Goal: Complete application form: Complete application form

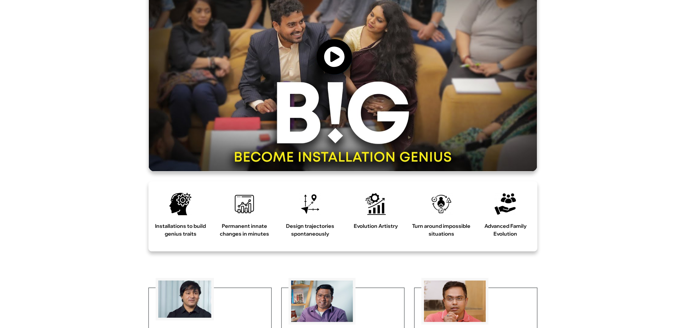
scroll to position [338, 0]
click at [329, 67] on icon at bounding box center [334, 56] width 21 height 21
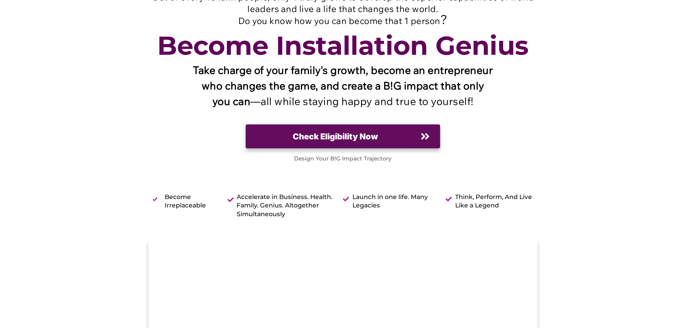
scroll to position [0, 0]
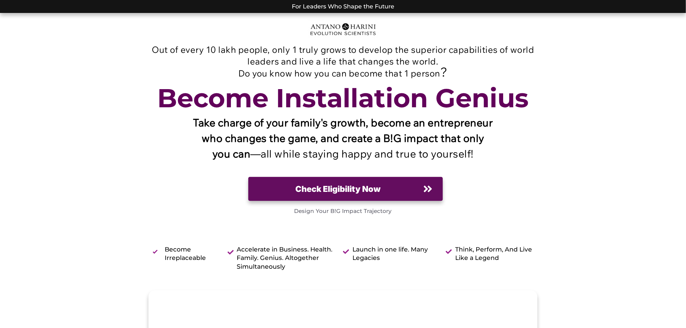
click at [404, 195] on span "Check Eligibility Now" at bounding box center [338, 189] width 160 height 12
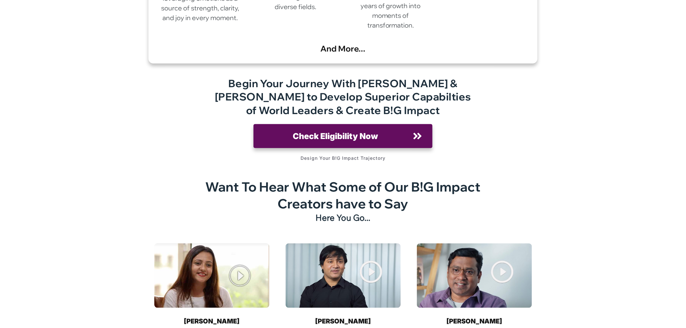
scroll to position [8325, 0]
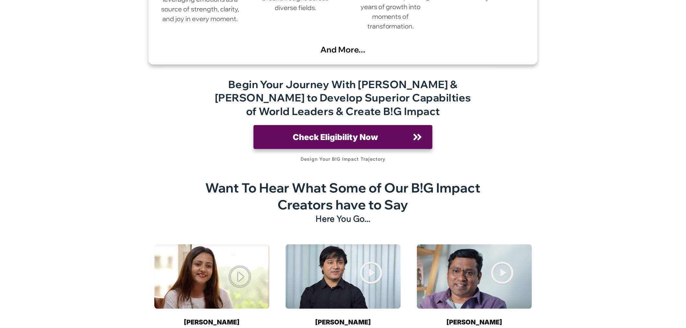
click at [239, 244] on img at bounding box center [211, 276] width 115 height 65
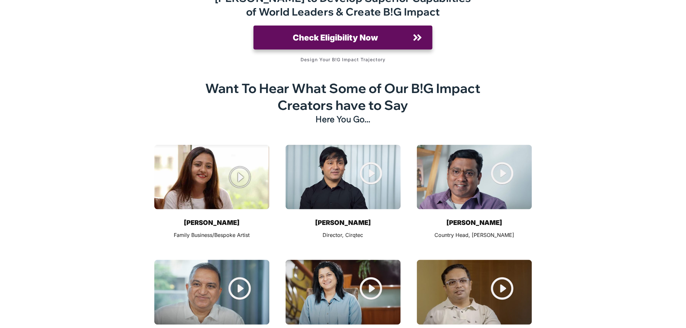
scroll to position [8423, 0]
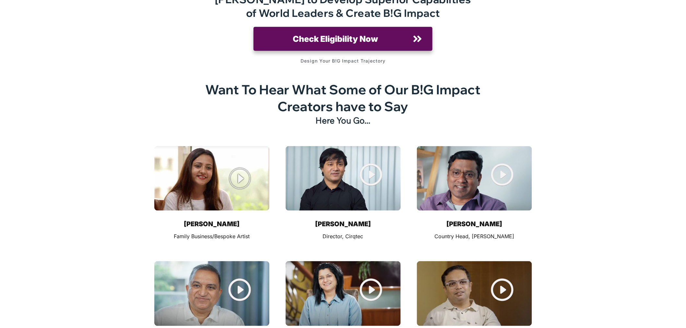
click at [243, 146] on img at bounding box center [211, 178] width 115 height 65
click at [368, 146] on img at bounding box center [343, 178] width 115 height 65
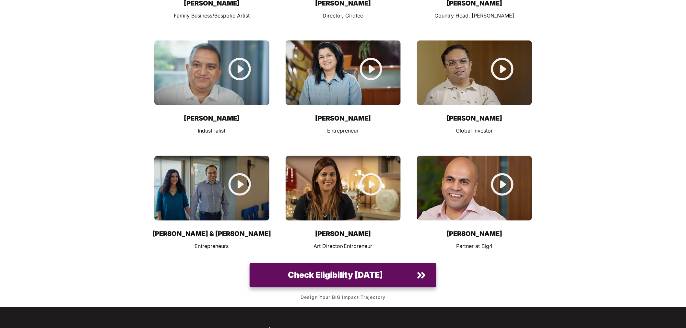
scroll to position [8649, 0]
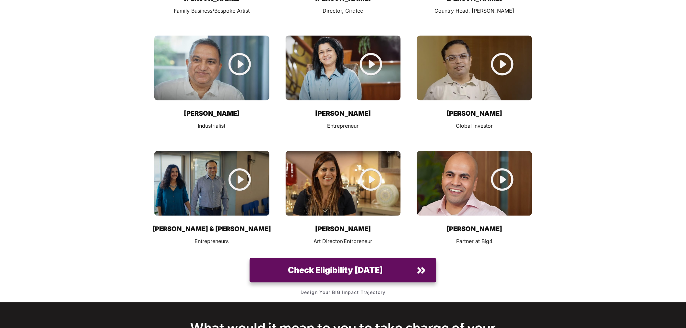
click at [368, 151] on img at bounding box center [343, 183] width 115 height 65
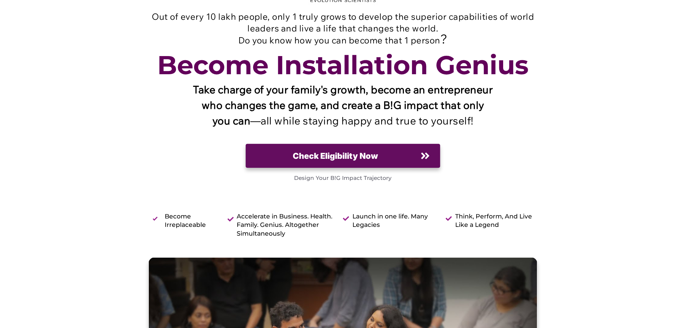
scroll to position [0, 0]
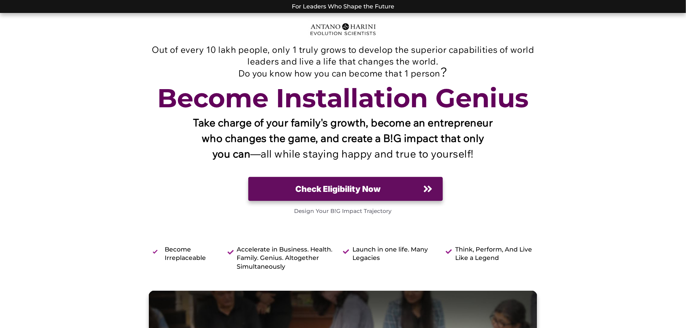
click at [407, 195] on span "Check Eligibility Now" at bounding box center [338, 189] width 160 height 12
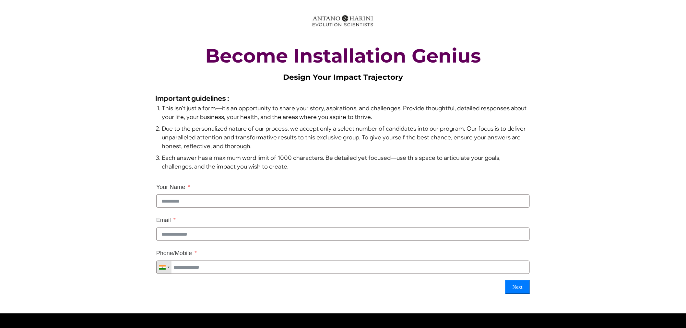
scroll to position [23, 0]
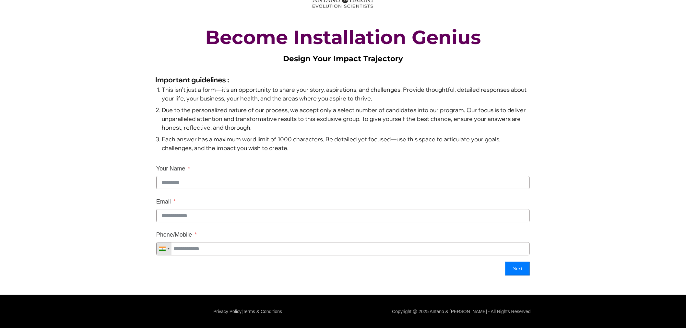
click at [276, 177] on input "Your Name" at bounding box center [342, 182] width 373 height 13
type input "**********"
click at [232, 209] on input "Email" at bounding box center [342, 215] width 373 height 13
type input "**********"
click at [253, 247] on input "Phone/Mobile" at bounding box center [342, 248] width 373 height 13
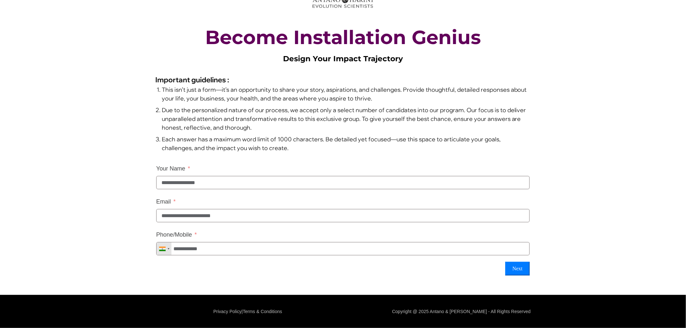
click at [522, 273] on button "Next" at bounding box center [517, 269] width 24 height 14
type input "**********"
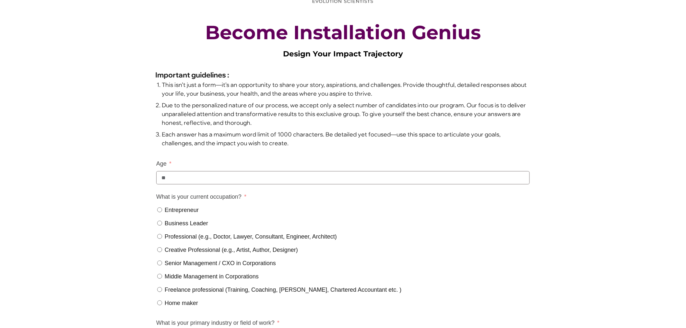
type input "**"
click at [183, 212] on span "Entrepreneur" at bounding box center [182, 210] width 34 height 6
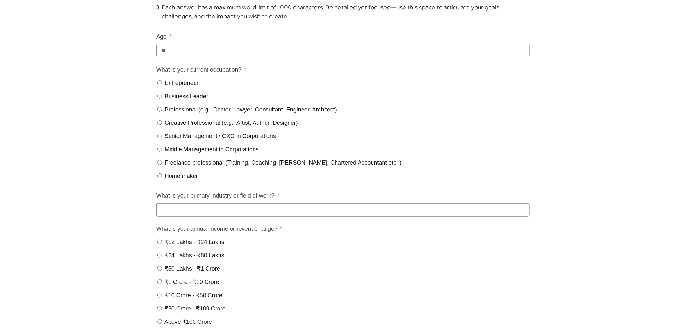
scroll to position [154, 0]
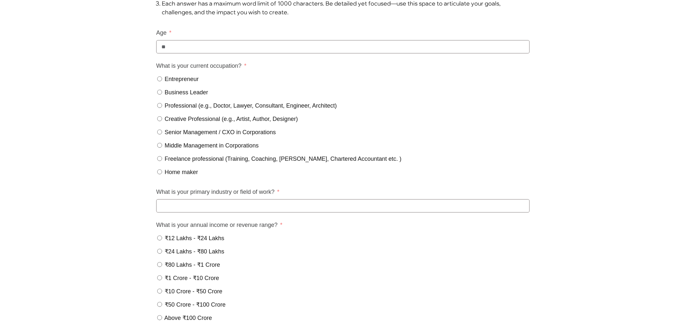
click at [205, 210] on input "What is your primary industry or field of work?" at bounding box center [342, 205] width 373 height 13
type input "***"
click at [193, 241] on span "₹12 Lakhs - ₹24 Lakhs" at bounding box center [195, 238] width 60 height 6
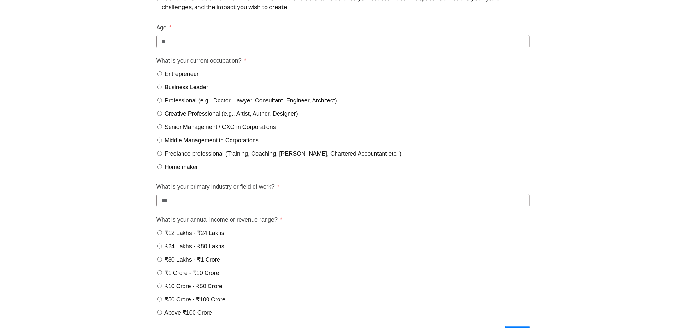
scroll to position [228, 0]
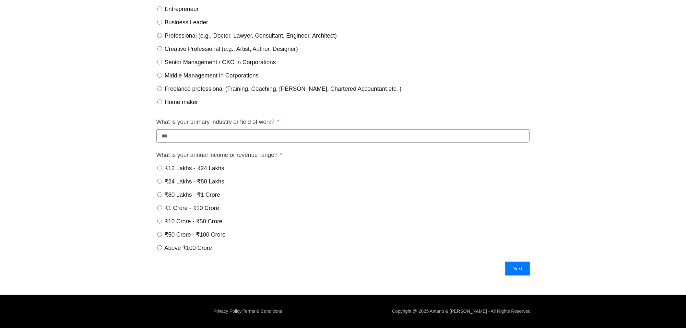
click at [517, 267] on button "Next" at bounding box center [517, 269] width 24 height 14
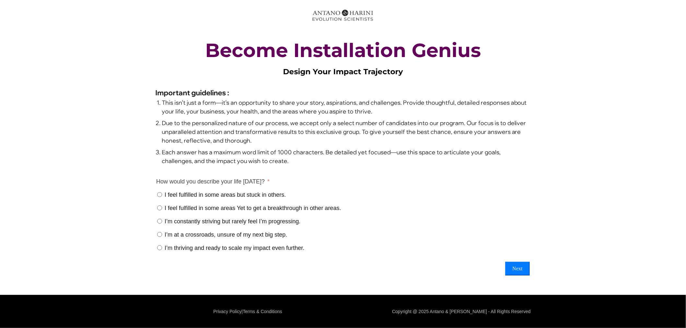
scroll to position [5, 0]
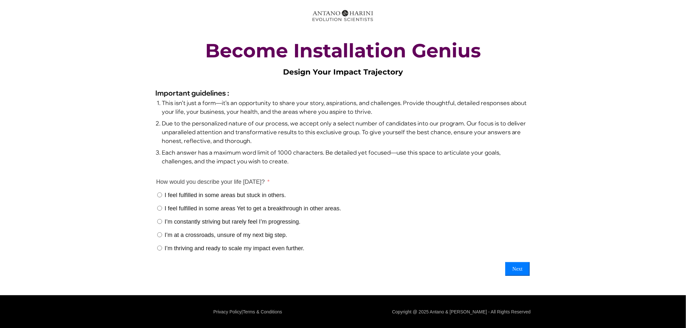
click at [185, 194] on span "I feel fulfilled in some areas but stuck in others." at bounding box center [225, 195] width 121 height 6
click at [512, 265] on button "Next" at bounding box center [517, 269] width 24 height 14
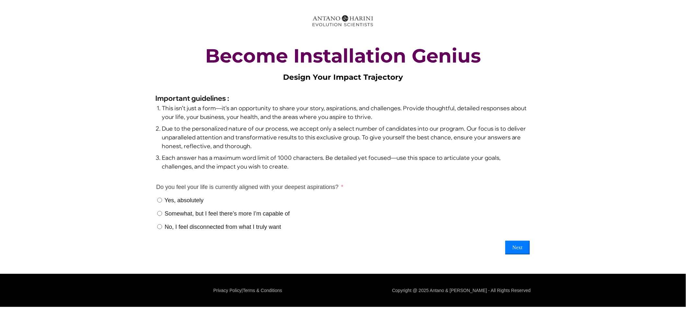
scroll to position [0, 0]
click at [176, 199] on span "Yes, absolutely" at bounding box center [184, 200] width 39 height 6
click at [511, 243] on button "Next" at bounding box center [517, 248] width 24 height 14
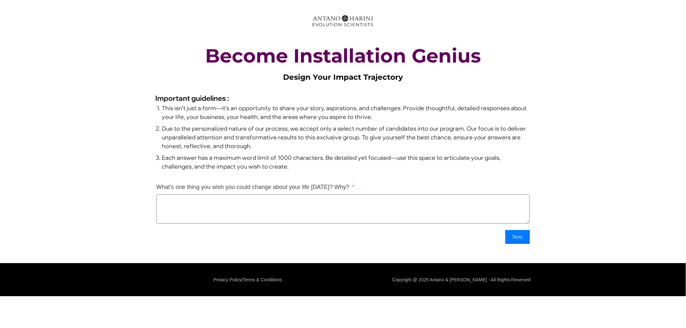
click at [181, 210] on textarea "What’s one thing you wish you could change about your life today? Why?" at bounding box center [342, 208] width 373 height 29
type textarea "****"
click at [507, 237] on button "Next" at bounding box center [517, 237] width 24 height 14
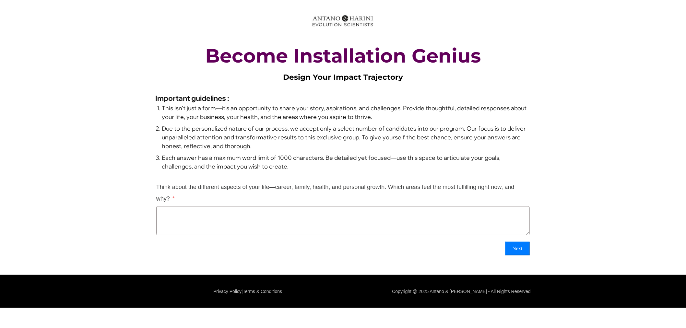
click at [288, 217] on textarea "Think about the different aspects of your life—career, family, health, and pers…" at bounding box center [342, 220] width 373 height 29
type textarea "****"
click at [522, 247] on button "Next" at bounding box center [517, 249] width 24 height 14
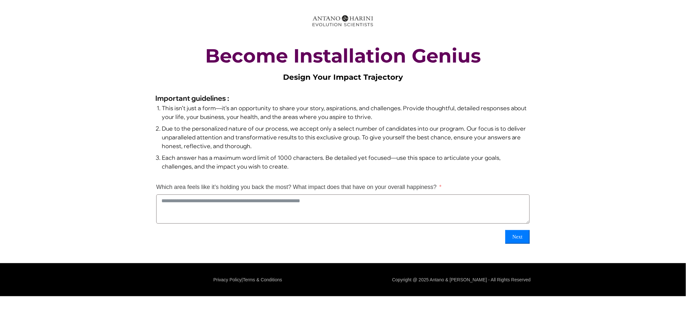
click at [213, 201] on textarea "Which area feels like it’s holding you back the most? What impact does that hav…" at bounding box center [342, 208] width 373 height 29
type textarea "****"
click at [526, 235] on button "Next" at bounding box center [517, 237] width 24 height 14
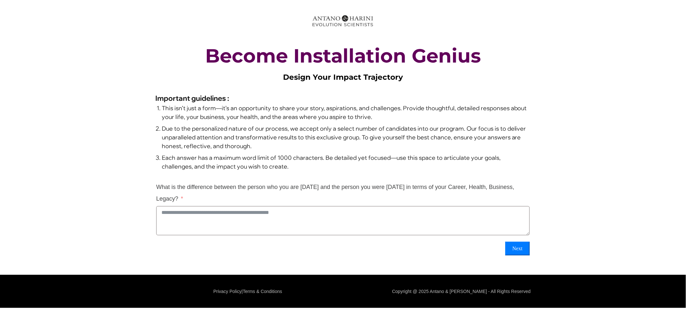
click at [204, 218] on textarea "What is the difference between the person who you are today and the person you …" at bounding box center [342, 220] width 373 height 29
type textarea "*"
type textarea "****"
click at [519, 245] on button "Next" at bounding box center [517, 249] width 24 height 14
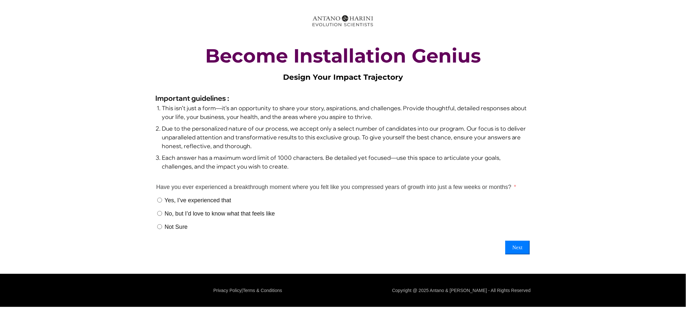
click at [177, 195] on div "Yes, I’ve experienced that" at bounding box center [342, 200] width 373 height 12
click at [177, 198] on span "Yes, I’ve experienced that" at bounding box center [197, 200] width 66 height 6
click at [516, 247] on button "Next" at bounding box center [517, 248] width 24 height 14
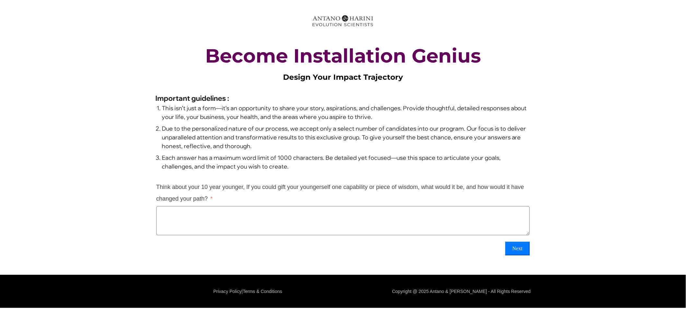
click at [275, 216] on textarea "Think about your 10 year younger, If you could gift your youngerself one capabi…" at bounding box center [342, 220] width 373 height 29
type textarea "****"
click at [524, 251] on button "Next" at bounding box center [517, 249] width 24 height 14
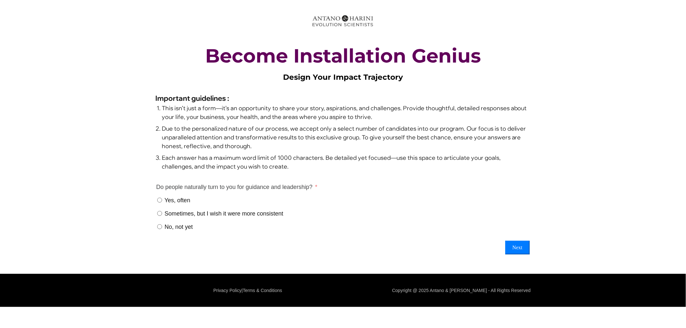
drag, startPoint x: 183, startPoint y: 198, endPoint x: 230, endPoint y: 208, distance: 48.4
click at [183, 198] on span "Yes, often" at bounding box center [177, 200] width 26 height 6
click at [516, 251] on button "Next" at bounding box center [517, 248] width 24 height 14
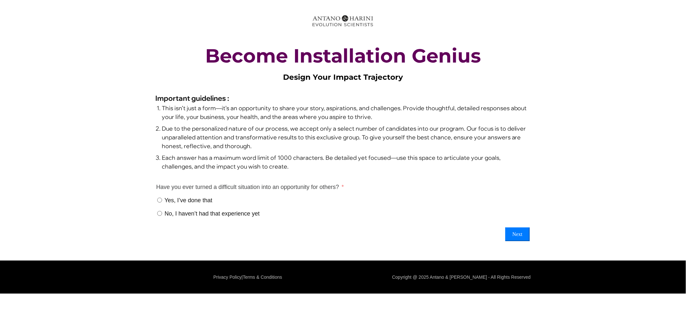
click at [180, 203] on span "Yes, I’ve done that" at bounding box center [188, 200] width 48 height 6
click at [515, 234] on button "Next" at bounding box center [517, 235] width 24 height 14
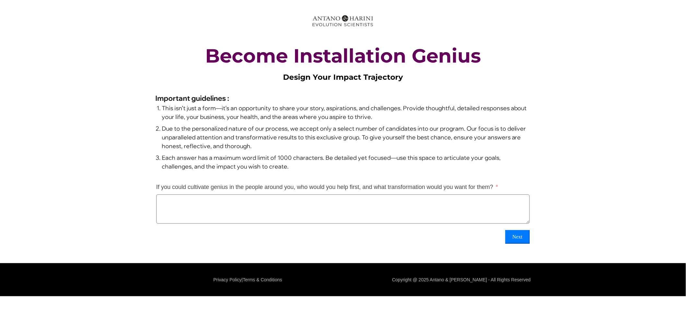
click at [235, 211] on textarea "If you could cultivate genius in the people around you, who would you help firs…" at bounding box center [342, 208] width 373 height 29
type textarea "****"
click at [529, 239] on button "Next" at bounding box center [517, 237] width 24 height 14
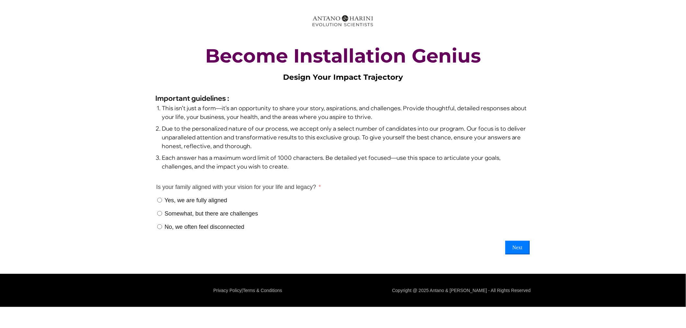
click at [221, 203] on span "Yes, we are fully aligned" at bounding box center [195, 200] width 63 height 6
click at [512, 248] on button "Next" at bounding box center [517, 248] width 24 height 14
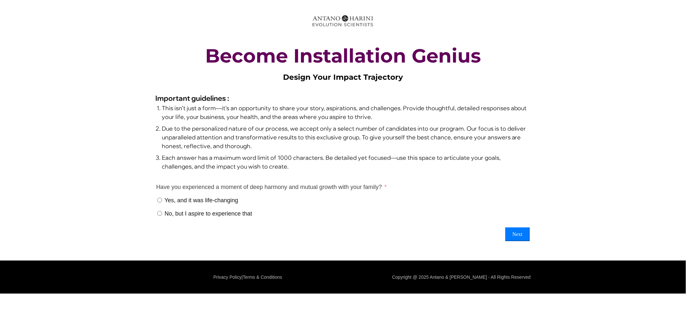
click at [199, 202] on span "Yes, and it was life-changing" at bounding box center [201, 200] width 74 height 6
click at [520, 237] on button "Next" at bounding box center [517, 235] width 24 height 14
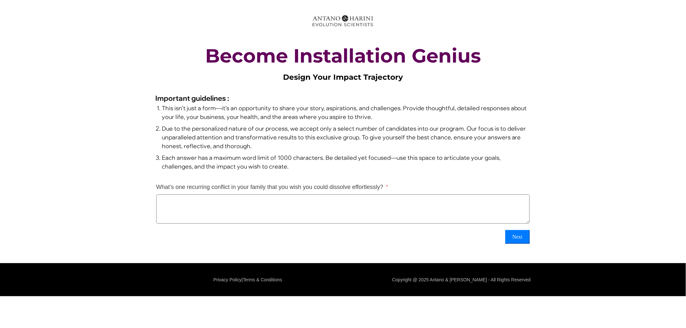
click at [283, 215] on textarea "What’s one recurring conflict in your family that you wish you could dissolve e…" at bounding box center [342, 208] width 373 height 29
type textarea "****"
click at [517, 237] on button "Next" at bounding box center [517, 237] width 24 height 14
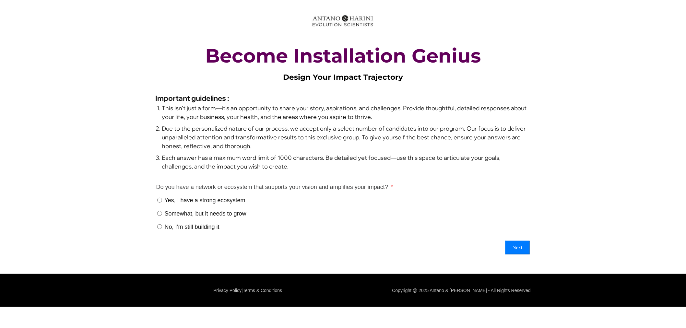
click at [204, 201] on span "Yes, I have a strong ecosystem" at bounding box center [204, 200] width 81 height 6
click at [519, 244] on button "Next" at bounding box center [517, 248] width 24 height 14
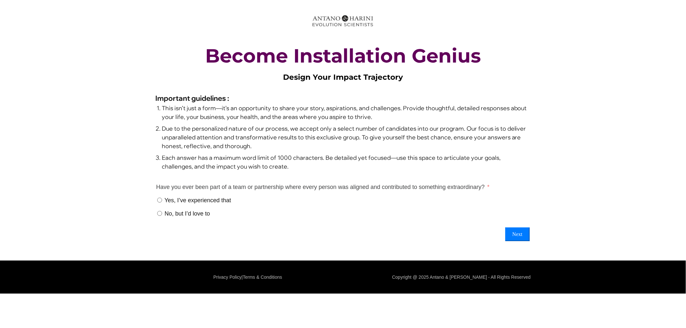
click at [174, 202] on span "Yes, I’ve experienced that" at bounding box center [197, 200] width 66 height 6
click at [514, 235] on button "Next" at bounding box center [517, 235] width 24 height 14
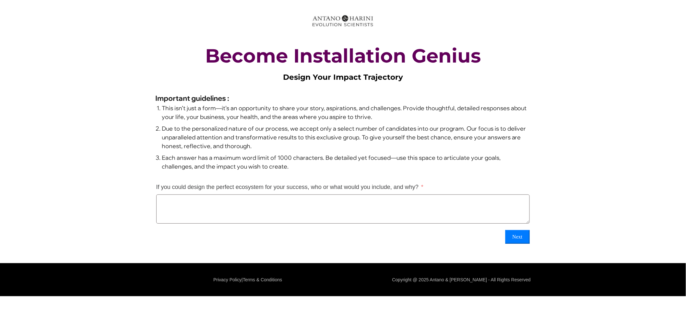
click at [252, 212] on textarea "If you could design the perfect ecosystem for your success, who or what would y…" at bounding box center [342, 208] width 373 height 29
type textarea "*"
type textarea "****"
click at [521, 237] on button "Next" at bounding box center [517, 237] width 24 height 14
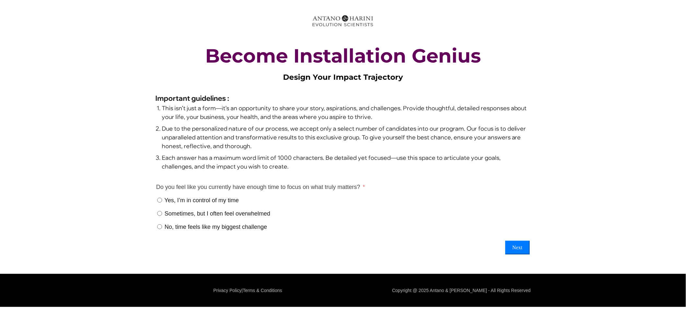
click at [185, 199] on span "Yes, I’m in control of my time" at bounding box center [201, 200] width 74 height 6
click at [520, 243] on button "Next" at bounding box center [517, 248] width 24 height 14
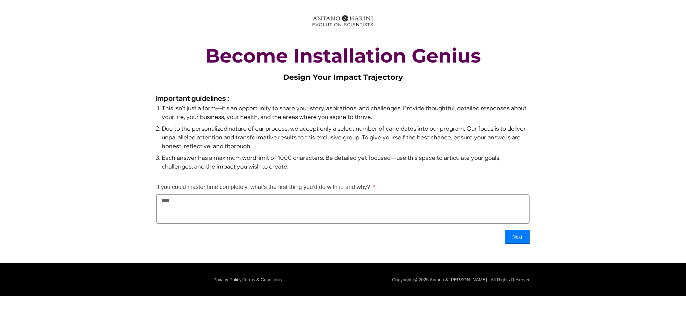
type textarea "****"
click at [517, 235] on button "Next" at bounding box center [517, 237] width 24 height 14
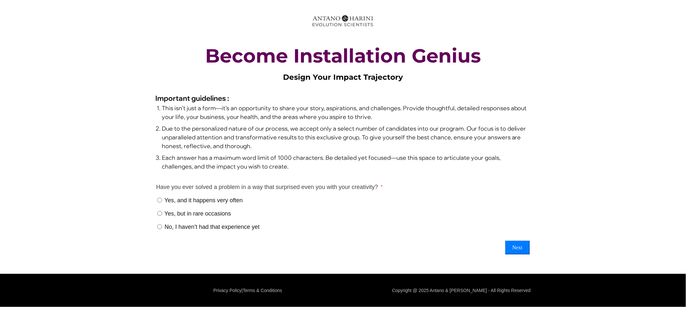
click at [183, 200] on span "Yes, and it happens very often" at bounding box center [203, 200] width 78 height 6
click at [506, 247] on button "Next" at bounding box center [517, 248] width 24 height 14
click at [216, 200] on span "Yes, and it’s an important part of my life" at bounding box center [215, 200] width 102 height 6
click at [516, 246] on button "Next" at bounding box center [517, 248] width 24 height 14
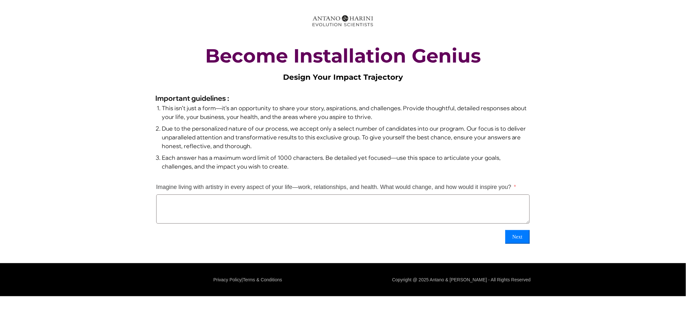
click at [281, 213] on textarea "Imagine living with artistry in every aspect of your life—work, relationships, …" at bounding box center [342, 208] width 373 height 29
type textarea "****"
click at [510, 236] on button "Next" at bounding box center [517, 237] width 24 height 14
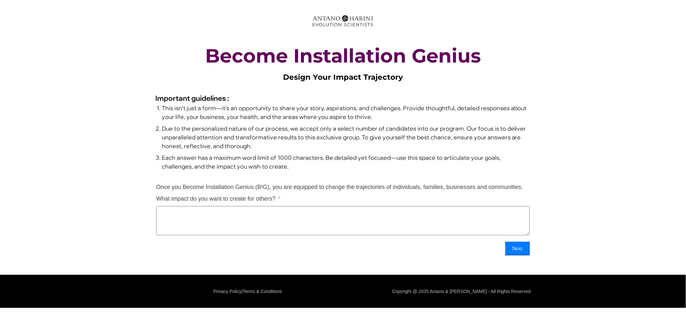
click at [323, 208] on textarea "Once you Become Installation Genius (B!G), you are equipped to change the traje…" at bounding box center [342, 220] width 373 height 29
type textarea "****"
click at [525, 249] on button "Next" at bounding box center [517, 249] width 24 height 14
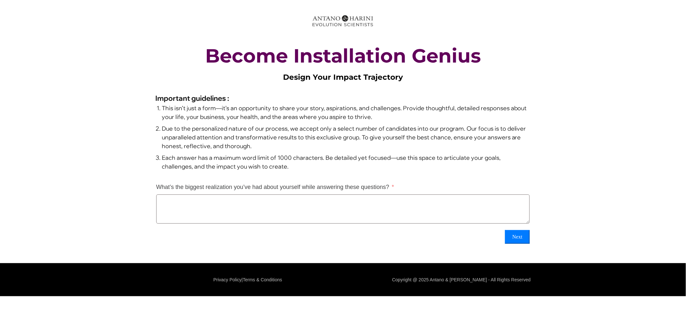
click at [277, 215] on textarea "What’s the biggest realization you’ve had about yourself while answering these …" at bounding box center [342, 208] width 373 height 29
type textarea "****"
click at [511, 233] on button "Next" at bounding box center [517, 237] width 24 height 14
click at [294, 205] on textarea "If there were no limits to your potential, what’s the first thing you’d achieve?" at bounding box center [342, 208] width 373 height 29
type textarea "****"
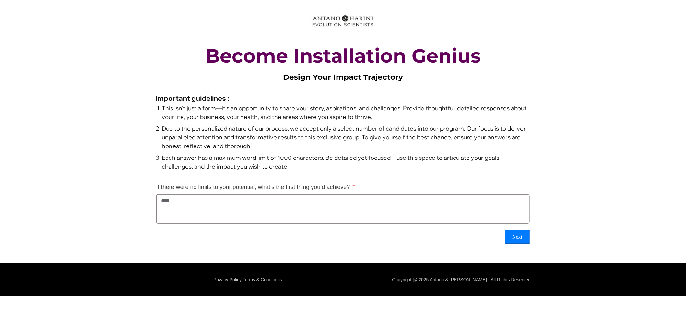
click at [517, 236] on button "Next" at bounding box center [517, 237] width 24 height 14
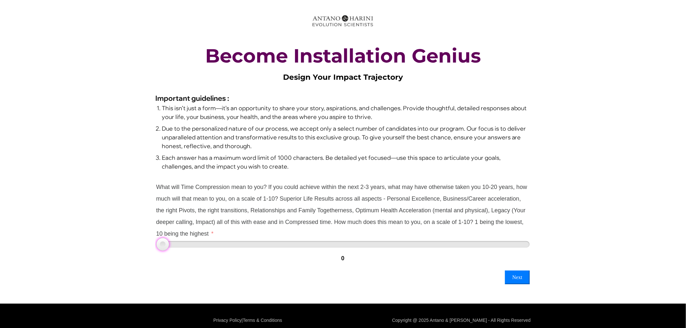
type input "*"
click at [237, 241] on div at bounding box center [342, 244] width 373 height 6
click at [513, 274] on button "Next" at bounding box center [517, 278] width 24 height 14
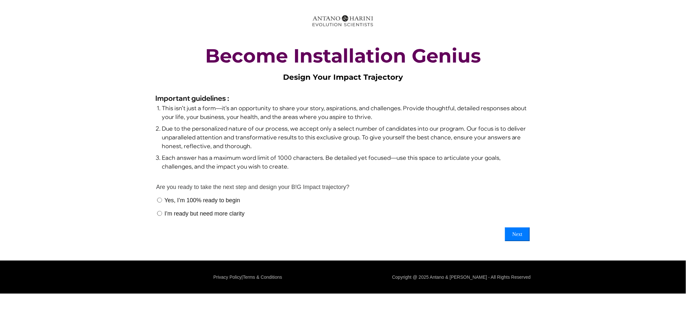
click at [224, 200] on span "Yes, I’m 100% ready to begin" at bounding box center [202, 200] width 76 height 6
click at [516, 230] on button "Next" at bounding box center [517, 235] width 24 height 14
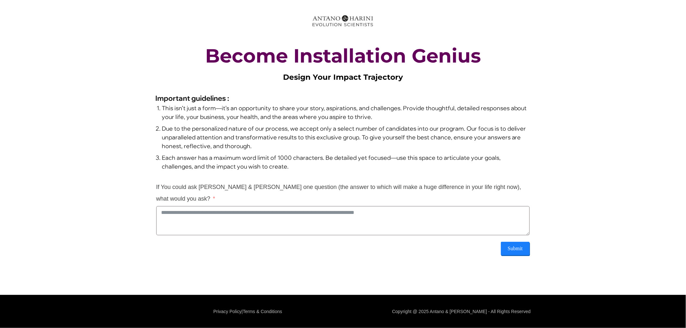
click at [301, 206] on textarea "If You could ask Antano & Harini one question (the answer to which will make a …" at bounding box center [342, 220] width 373 height 29
type textarea "****"
click at [521, 242] on button "Submit" at bounding box center [515, 249] width 29 height 14
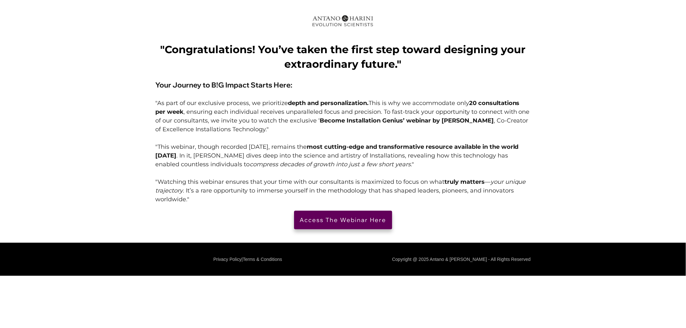
click at [348, 222] on span "Access The Webinar Here" at bounding box center [343, 219] width 87 height 7
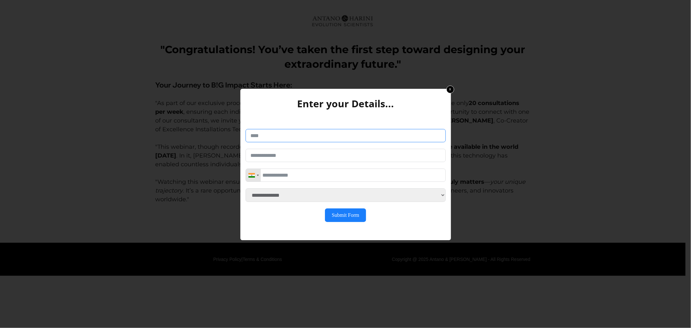
click at [337, 139] on input "text" at bounding box center [346, 135] width 200 height 13
type input "****"
click at [303, 153] on input "email" at bounding box center [346, 155] width 200 height 13
type input "**********"
click at [279, 179] on input "tel" at bounding box center [346, 175] width 200 height 13
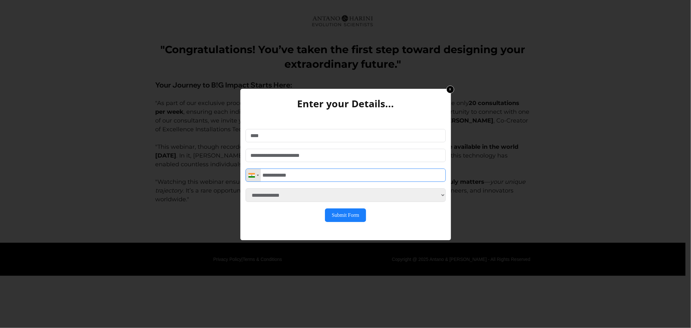
type input "**********"
click at [287, 202] on select "**********" at bounding box center [346, 195] width 200 height 14
select select "**********"
click at [246, 193] on select "**********" at bounding box center [346, 195] width 200 height 14
click at [346, 220] on button "Submit Form" at bounding box center [345, 215] width 41 height 14
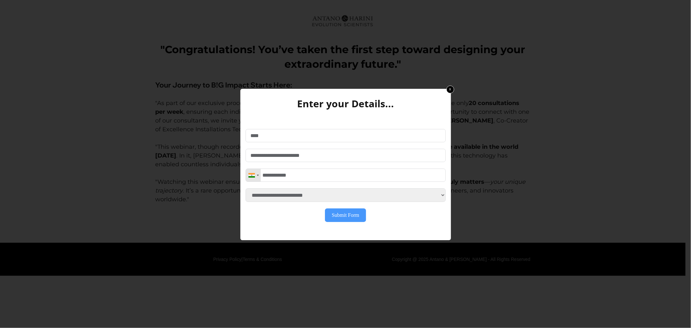
type input "**********"
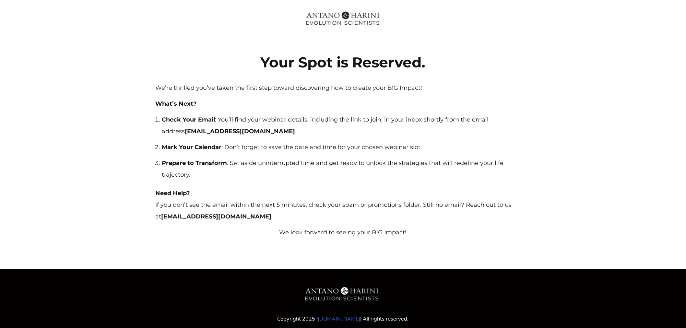
scroll to position [20, 0]
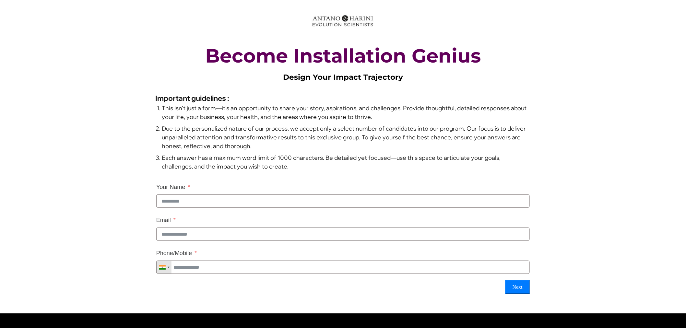
click at [222, 205] on input "Your Name" at bounding box center [342, 200] width 373 height 13
type input "****"
click at [195, 236] on input "Email" at bounding box center [342, 234] width 373 height 13
click at [181, 241] on input "Email" at bounding box center [342, 234] width 373 height 13
click at [137, 133] on div at bounding box center [343, 156] width 686 height 313
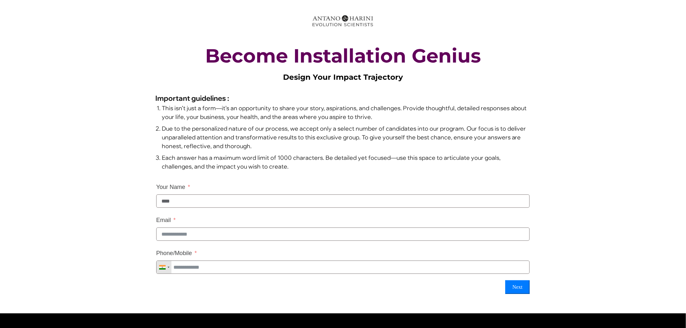
click at [282, 197] on input "****" at bounding box center [342, 200] width 373 height 13
click at [166, 238] on input "Email" at bounding box center [342, 234] width 373 height 13
click at [194, 241] on input "Email" at bounding box center [342, 234] width 373 height 13
click at [124, 76] on div at bounding box center [343, 156] width 686 height 313
click at [202, 241] on input "Email" at bounding box center [342, 234] width 373 height 13
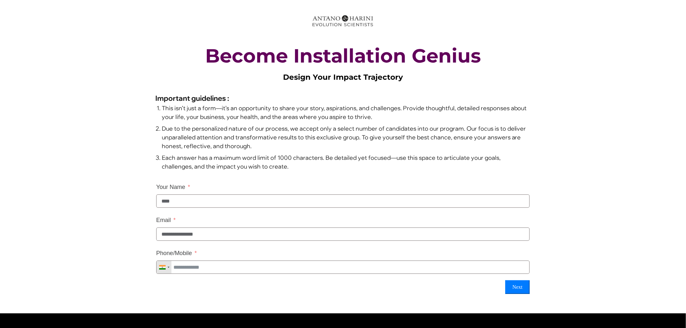
type input "**********"
click at [216, 274] on input "Phone/Mobile" at bounding box center [342, 267] width 373 height 13
click at [516, 288] on button "Next" at bounding box center [517, 287] width 24 height 14
type input "**********"
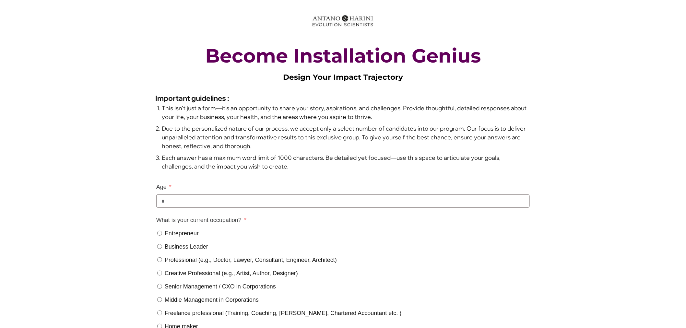
type input "*"
click at [258, 254] on div "Entrepreneur Business Leader Professional (e.g., Doctor, Lawyer, Consultant, En…" at bounding box center [342, 280] width 373 height 105
click at [182, 274] on span "Creative Professional (e.g., Artist, Author, Designer)" at bounding box center [231, 273] width 133 height 6
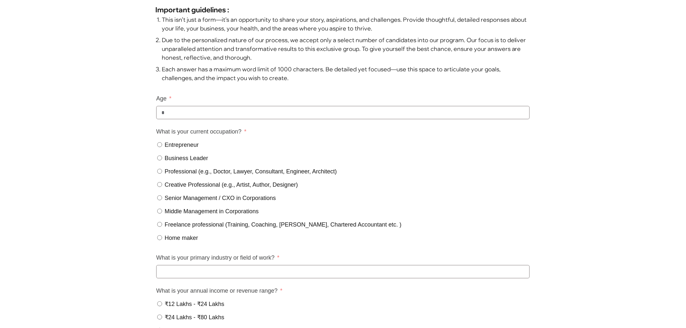
click at [203, 278] on input "What is your primary industry or field of work?" at bounding box center [342, 271] width 373 height 13
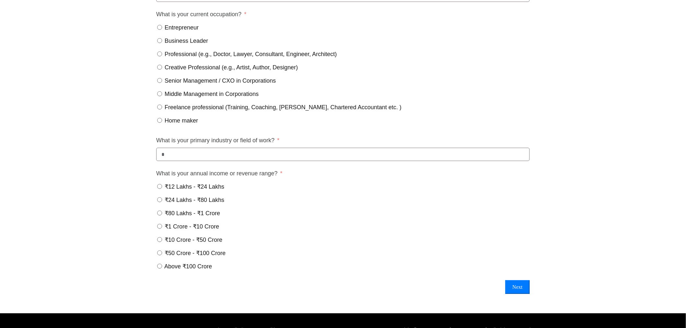
scroll to position [228, 0]
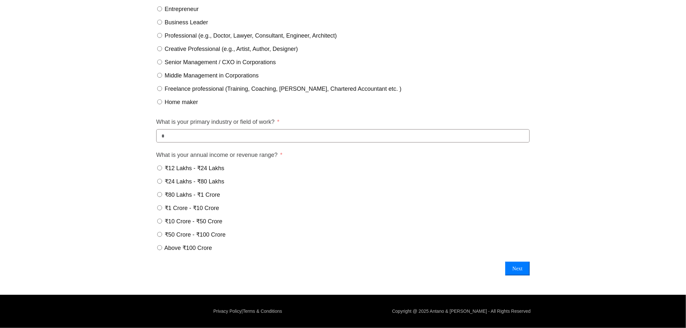
type input "*"
click at [179, 181] on span "₹24 Lakhs - ₹80 Lakhs" at bounding box center [195, 181] width 60 height 6
click at [515, 262] on div "Age * What is your current occupation? Entrepreneur Business Leader Professiona…" at bounding box center [342, 116] width 375 height 321
click at [516, 269] on button "Next" at bounding box center [517, 269] width 24 height 14
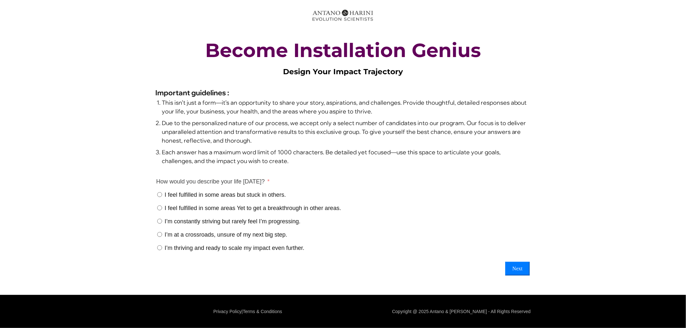
scroll to position [5, 0]
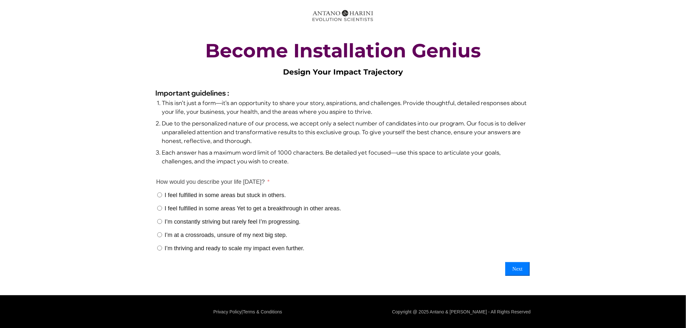
click at [195, 192] on span "I feel fulfilled in some areas but stuck in others." at bounding box center [225, 195] width 121 height 6
click at [520, 266] on button "Next" at bounding box center [517, 269] width 24 height 14
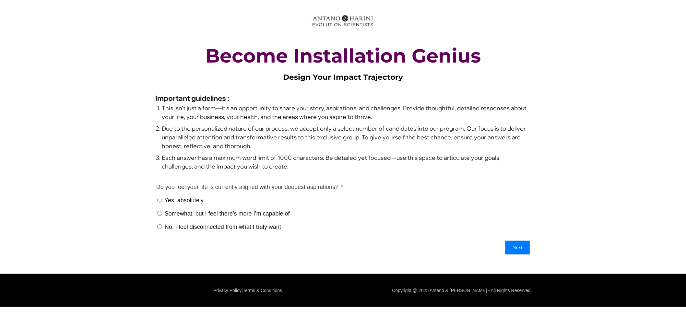
click at [187, 200] on span "Yes, absolutely" at bounding box center [184, 200] width 39 height 6
click at [520, 250] on button "Next" at bounding box center [517, 248] width 24 height 14
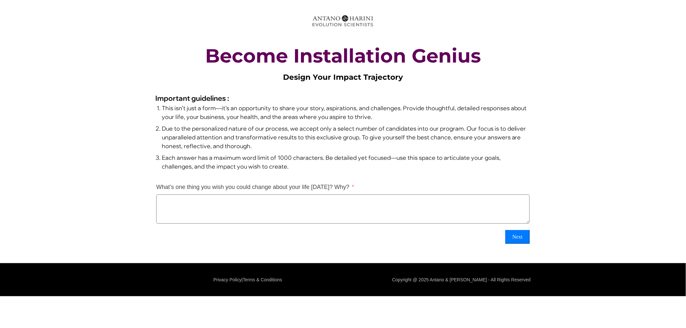
click at [183, 207] on textarea "What’s one thing you wish you could change about your life today? Why?" at bounding box center [342, 208] width 373 height 29
type textarea "**"
click at [525, 234] on button "Next" at bounding box center [517, 237] width 24 height 14
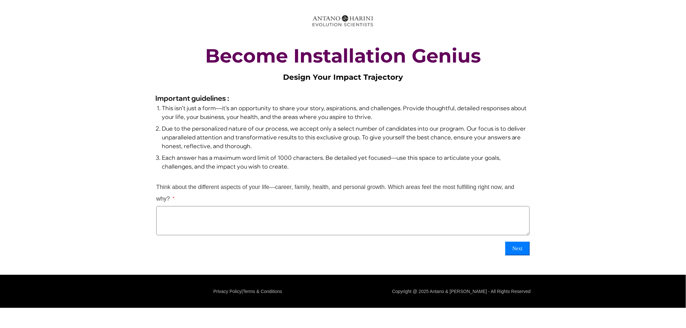
click at [225, 216] on textarea "Think about the different aspects of your life—career, family, health, and pers…" at bounding box center [342, 220] width 373 height 29
type textarea "*"
click at [517, 249] on button "Next" at bounding box center [517, 249] width 24 height 14
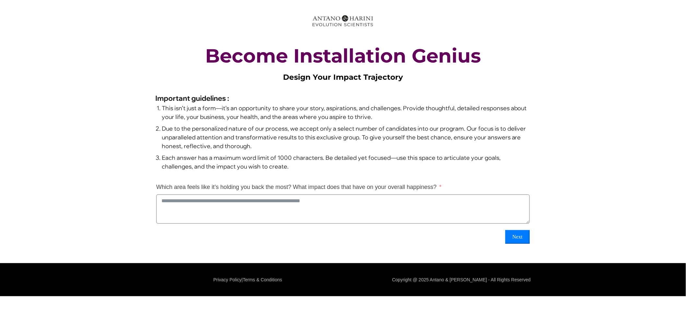
click at [224, 202] on textarea "Which area feels like it’s holding you back the most? What impact does that hav…" at bounding box center [342, 208] width 373 height 29
type textarea "*"
click at [514, 238] on button "Next" at bounding box center [517, 237] width 24 height 14
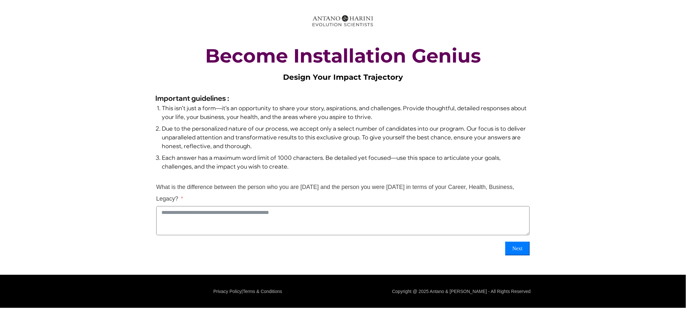
click at [241, 216] on textarea "What is the difference between the person who you are today and the person you …" at bounding box center [342, 220] width 373 height 29
type textarea "*"
click at [515, 247] on button "Next" at bounding box center [517, 249] width 24 height 14
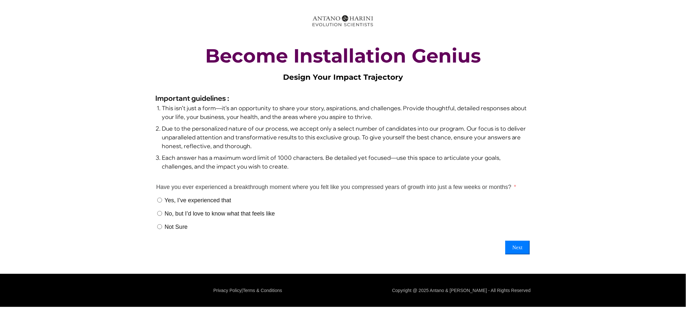
click at [166, 198] on span "Yes, I’ve experienced that" at bounding box center [197, 200] width 66 height 6
click at [519, 246] on button "Next" at bounding box center [517, 248] width 24 height 14
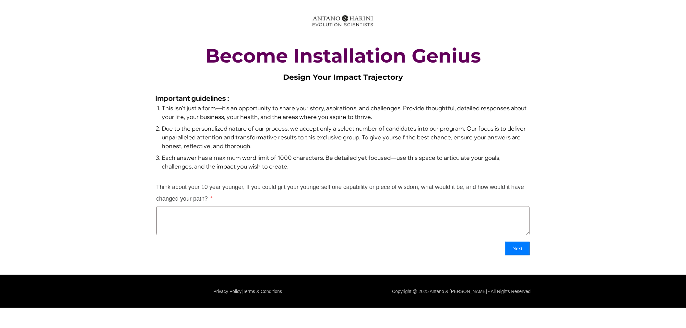
click at [200, 210] on textarea "Think about your 10 year younger, If you could gift your youngerself one capabi…" at bounding box center [342, 220] width 373 height 29
type textarea "*"
click at [517, 248] on button "Next" at bounding box center [517, 249] width 24 height 14
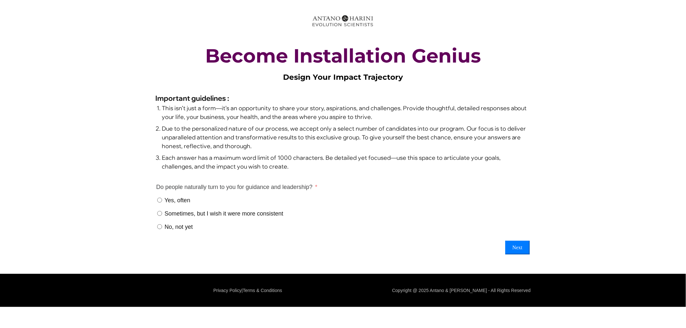
click at [183, 197] on span "Yes, often" at bounding box center [177, 200] width 26 height 6
click at [525, 245] on button "Next" at bounding box center [517, 248] width 24 height 14
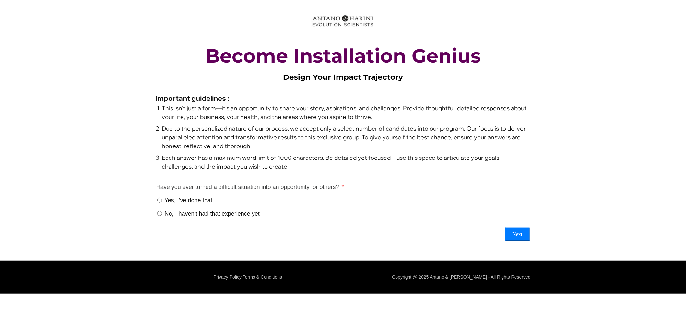
click at [188, 200] on span "Yes, I’ve done that" at bounding box center [188, 200] width 48 height 6
click at [526, 236] on button "Next" at bounding box center [517, 235] width 24 height 14
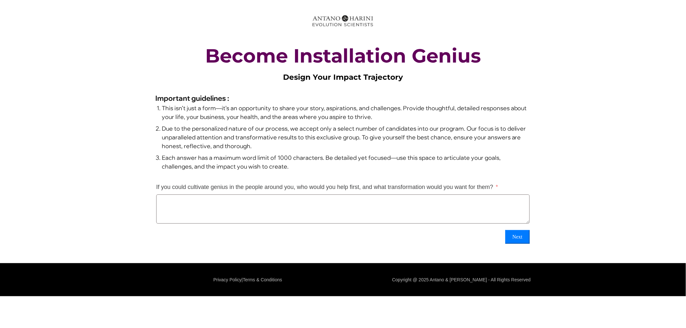
click at [185, 196] on textarea "If you could cultivate genius in the people around you, who would you help firs…" at bounding box center [342, 208] width 373 height 29
type textarea "*"
click at [520, 239] on button "Next" at bounding box center [517, 237] width 24 height 14
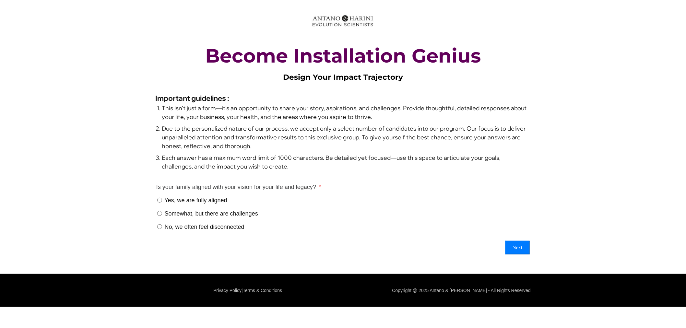
click at [193, 202] on span "Yes, we are fully aligned" at bounding box center [195, 200] width 63 height 6
click at [515, 247] on button "Next" at bounding box center [517, 248] width 24 height 14
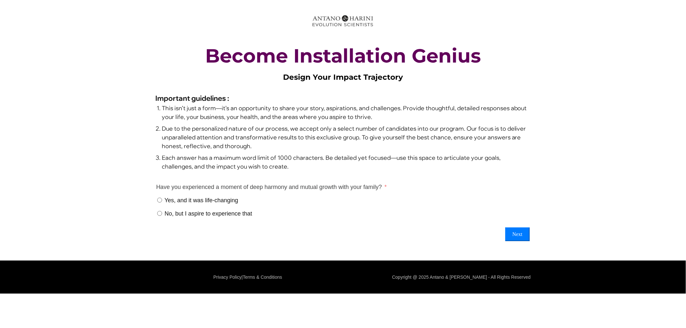
click at [175, 202] on span "Yes, and it was life-changing" at bounding box center [201, 200] width 74 height 6
click at [529, 235] on button "Next" at bounding box center [517, 235] width 24 height 14
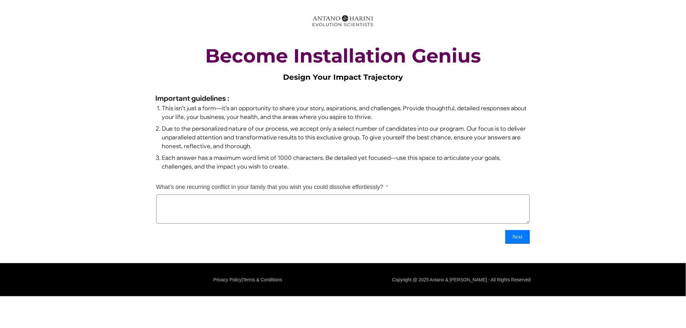
click at [242, 212] on textarea "What’s one recurring conflict in your family that you wish you could dissolve e…" at bounding box center [342, 208] width 373 height 29
type textarea "*"
click at [524, 238] on button "Next" at bounding box center [517, 237] width 24 height 14
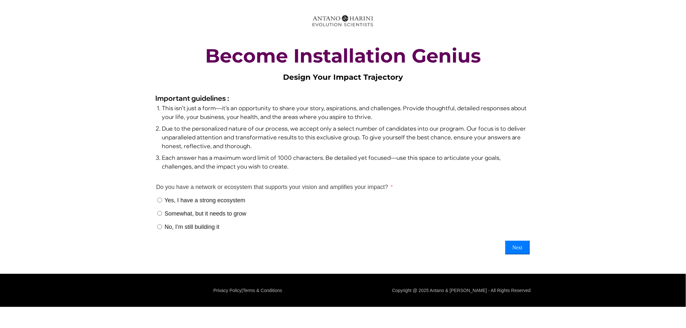
click at [202, 197] on span "Yes, I have a strong ecosystem" at bounding box center [204, 200] width 81 height 6
click at [504, 244] on div "Previous Next" at bounding box center [342, 248] width 373 height 14
click at [515, 245] on button "Next" at bounding box center [517, 248] width 24 height 14
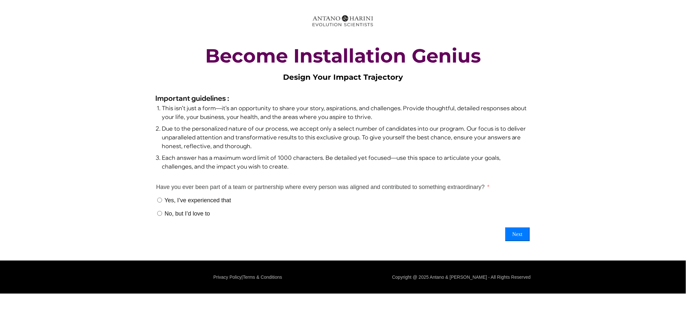
click at [224, 199] on span "Yes, I’ve experienced that" at bounding box center [197, 200] width 66 height 6
click at [524, 233] on button "Next" at bounding box center [517, 235] width 24 height 14
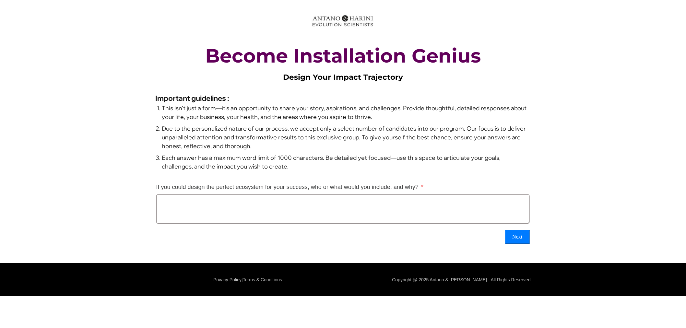
click at [275, 200] on textarea "If you could design the perfect ecosystem for your success, who or what would y…" at bounding box center [342, 208] width 373 height 29
type textarea "*"
click at [513, 238] on button "Next" at bounding box center [517, 237] width 24 height 14
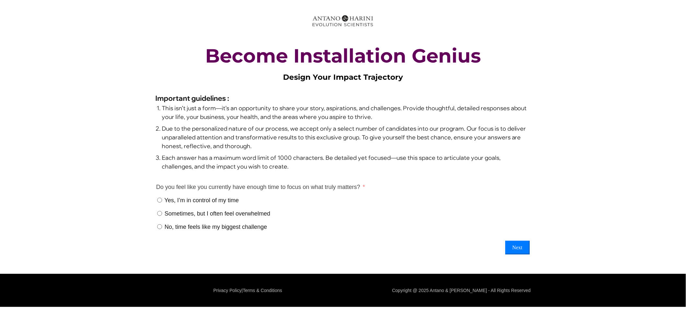
click at [215, 197] on span "Yes, I’m in control of my time" at bounding box center [201, 200] width 74 height 6
click at [525, 246] on button "Next" at bounding box center [517, 248] width 24 height 14
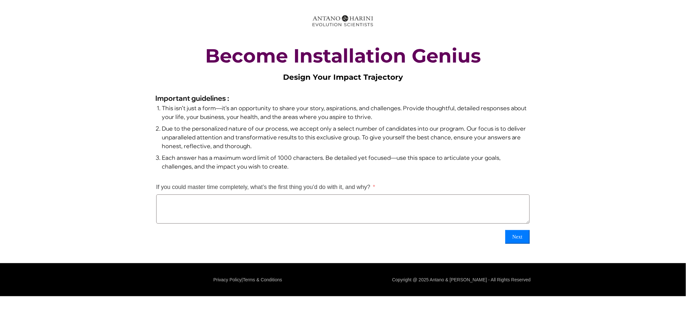
click at [255, 219] on textarea "If you could master time completely, what’s the first thing you’d do with it, a…" at bounding box center [342, 208] width 373 height 29
type textarea "*"
click at [512, 238] on button "Next" at bounding box center [517, 237] width 24 height 14
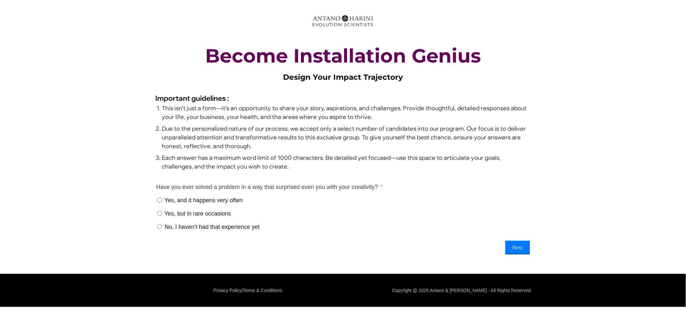
click at [238, 200] on span "Yes, and it happens very often" at bounding box center [203, 200] width 78 height 6
click at [524, 247] on button "Next" at bounding box center [517, 248] width 24 height 14
click at [257, 202] on span "Yes, and it’s an important part of my life" at bounding box center [215, 200] width 102 height 6
click at [514, 242] on button "Next" at bounding box center [517, 248] width 24 height 14
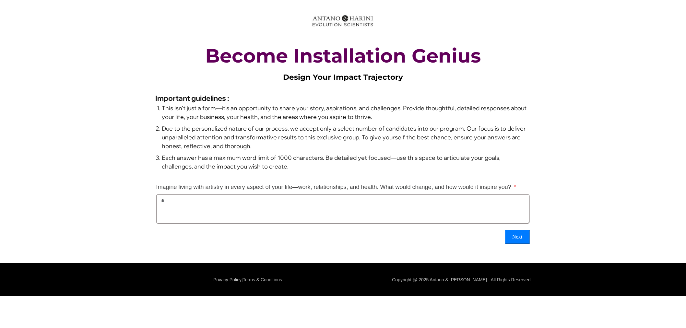
type textarea "*"
click at [512, 239] on button "Next" at bounding box center [517, 237] width 24 height 14
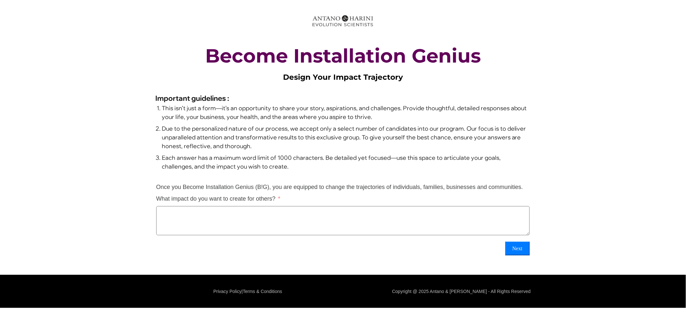
click at [263, 214] on textarea "Once you Become Installation Genius (B!G), you are equipped to change the traje…" at bounding box center [342, 220] width 373 height 29
type textarea "*"
click at [513, 249] on button "Next" at bounding box center [517, 249] width 24 height 14
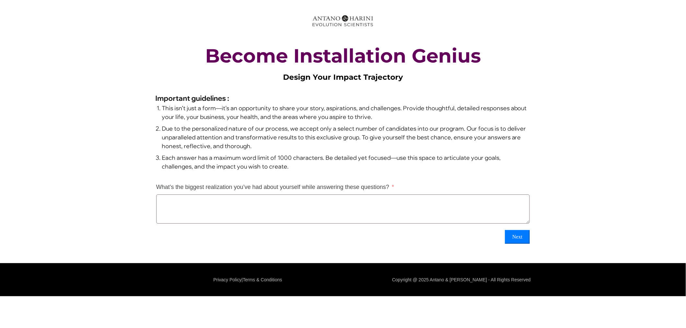
click at [248, 219] on textarea "What’s the biggest realization you’ve had about yourself while answering these …" at bounding box center [342, 208] width 373 height 29
type textarea "*"
click at [515, 234] on button "Next" at bounding box center [517, 237] width 24 height 14
click at [303, 210] on textarea "If there were no limits to your potential, what’s the first thing you’d achieve?" at bounding box center [342, 208] width 373 height 29
type textarea "*"
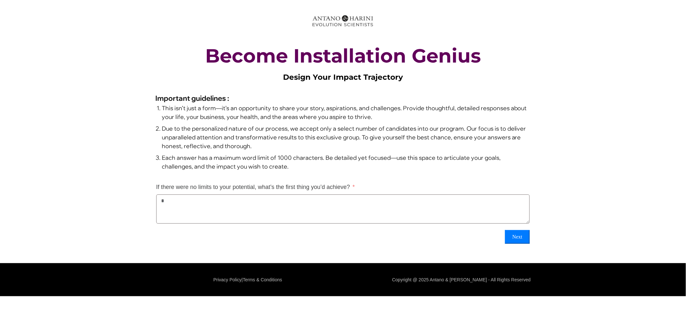
click at [520, 240] on button "Next" at bounding box center [517, 237] width 24 height 14
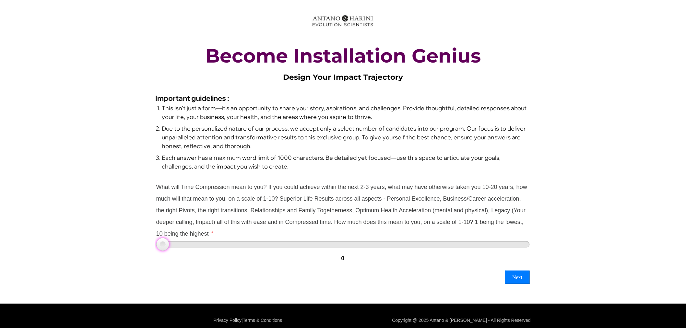
type input "*"
click at [267, 241] on div at bounding box center [342, 244] width 373 height 6
click at [522, 274] on button "Next" at bounding box center [517, 278] width 24 height 14
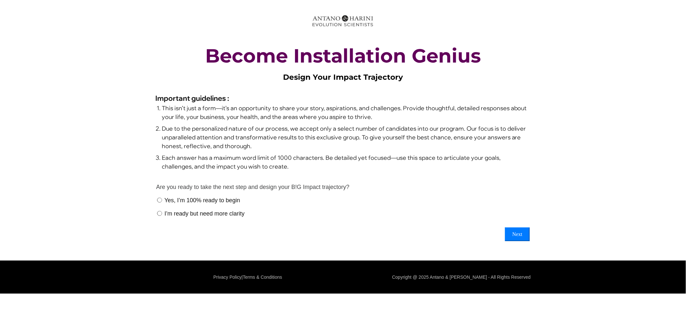
click at [233, 200] on span "Yes, I’m 100% ready to begin" at bounding box center [202, 200] width 76 height 6
click at [527, 231] on button "Next" at bounding box center [517, 235] width 24 height 14
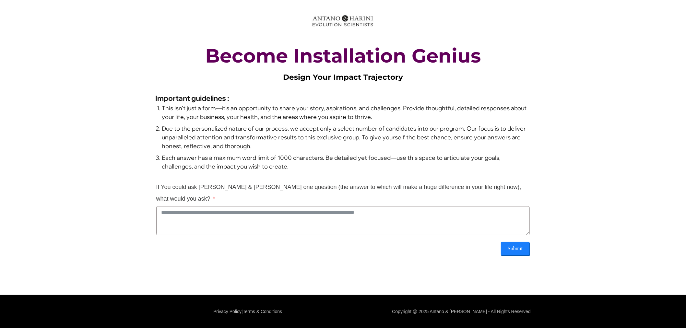
click at [428, 212] on textarea "If You could ask Antano & Harini one question (the answer to which will make a …" at bounding box center [342, 220] width 373 height 29
type textarea "*"
click at [527, 242] on button "Submit" at bounding box center [515, 249] width 29 height 14
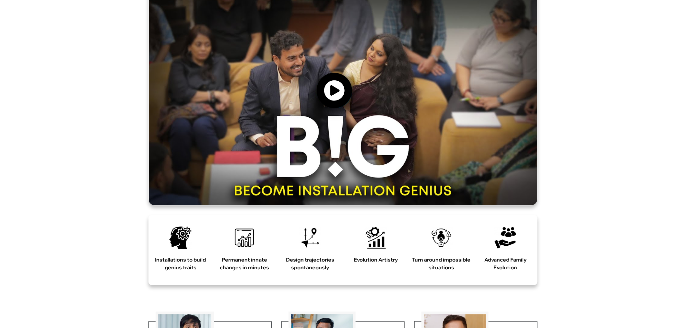
scroll to position [303, 0]
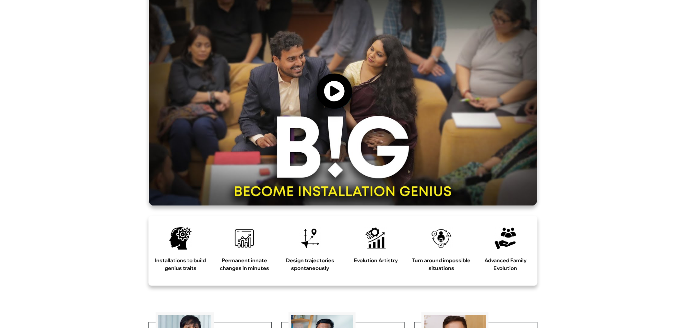
click at [331, 102] on icon at bounding box center [334, 91] width 22 height 22
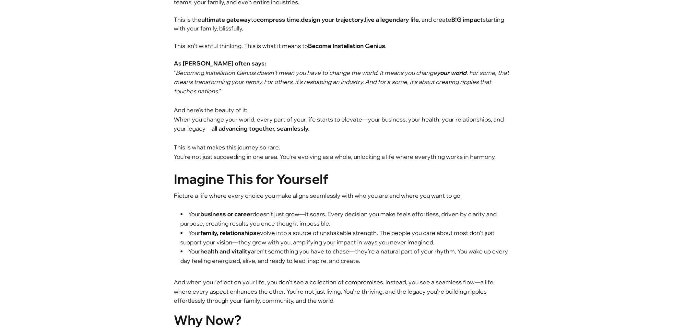
scroll to position [1176, 0]
